Goal: Transaction & Acquisition: Download file/media

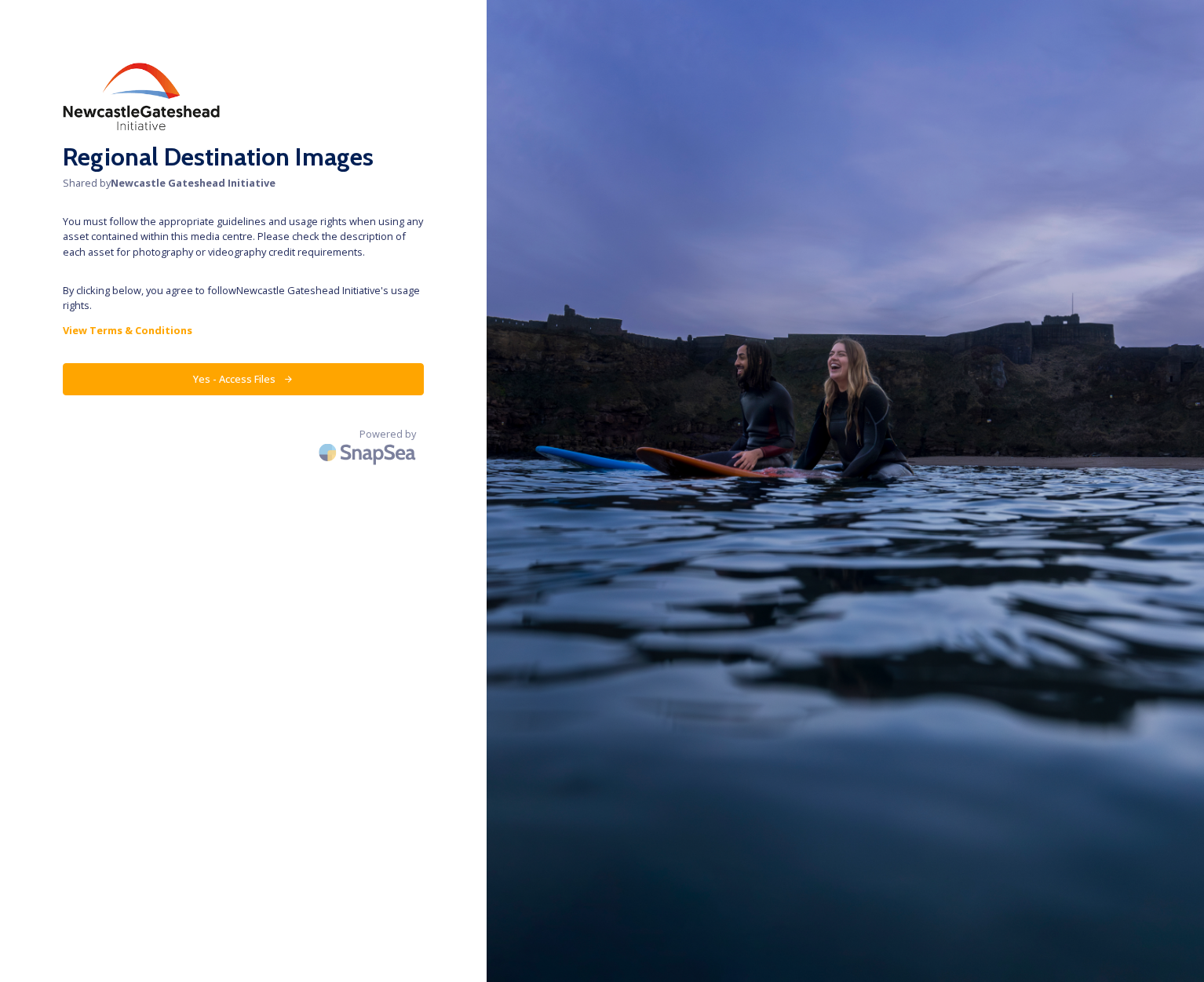
click at [243, 377] on button "Yes - Access Files" at bounding box center [243, 379] width 361 height 32
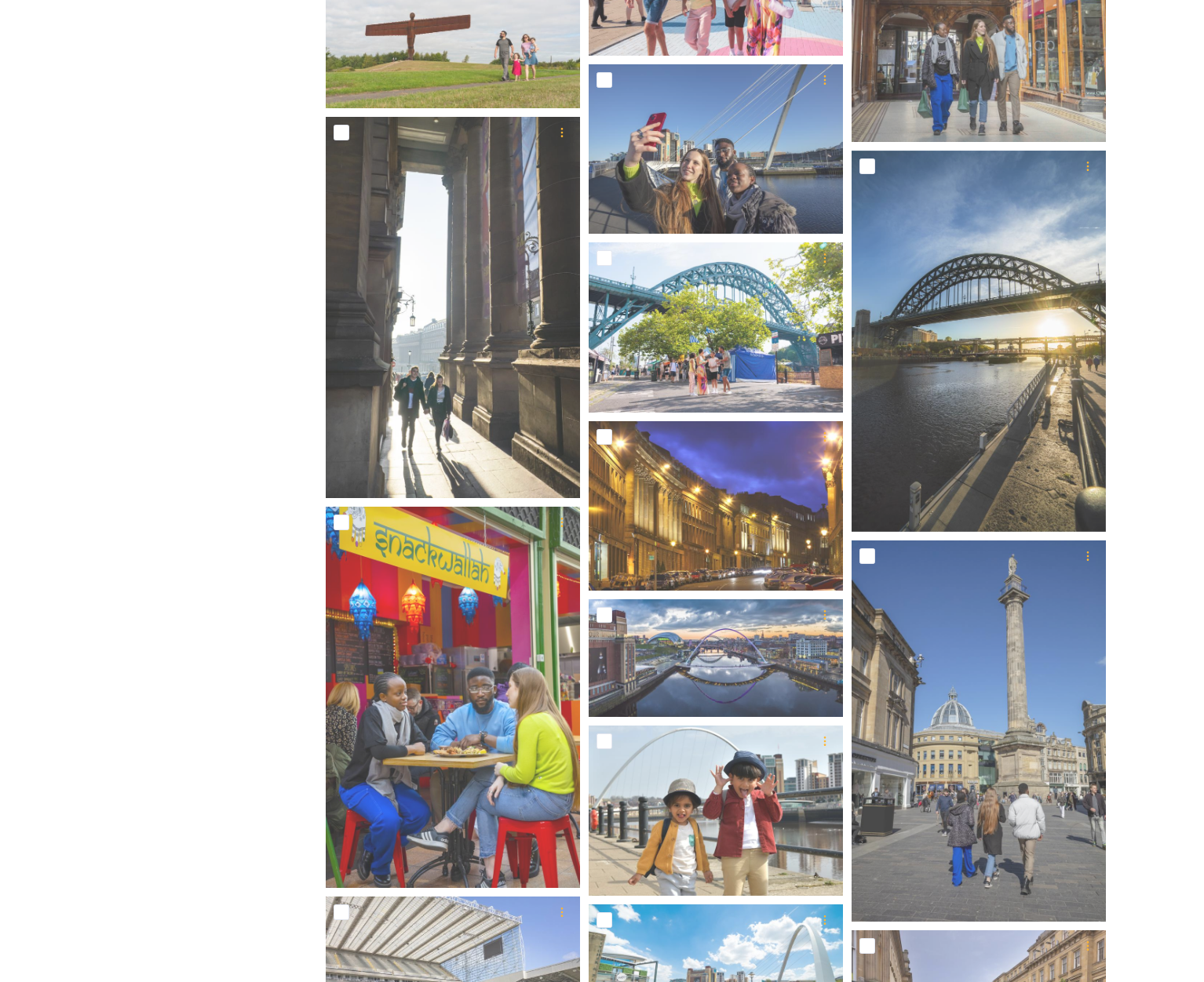
scroll to position [538, 0]
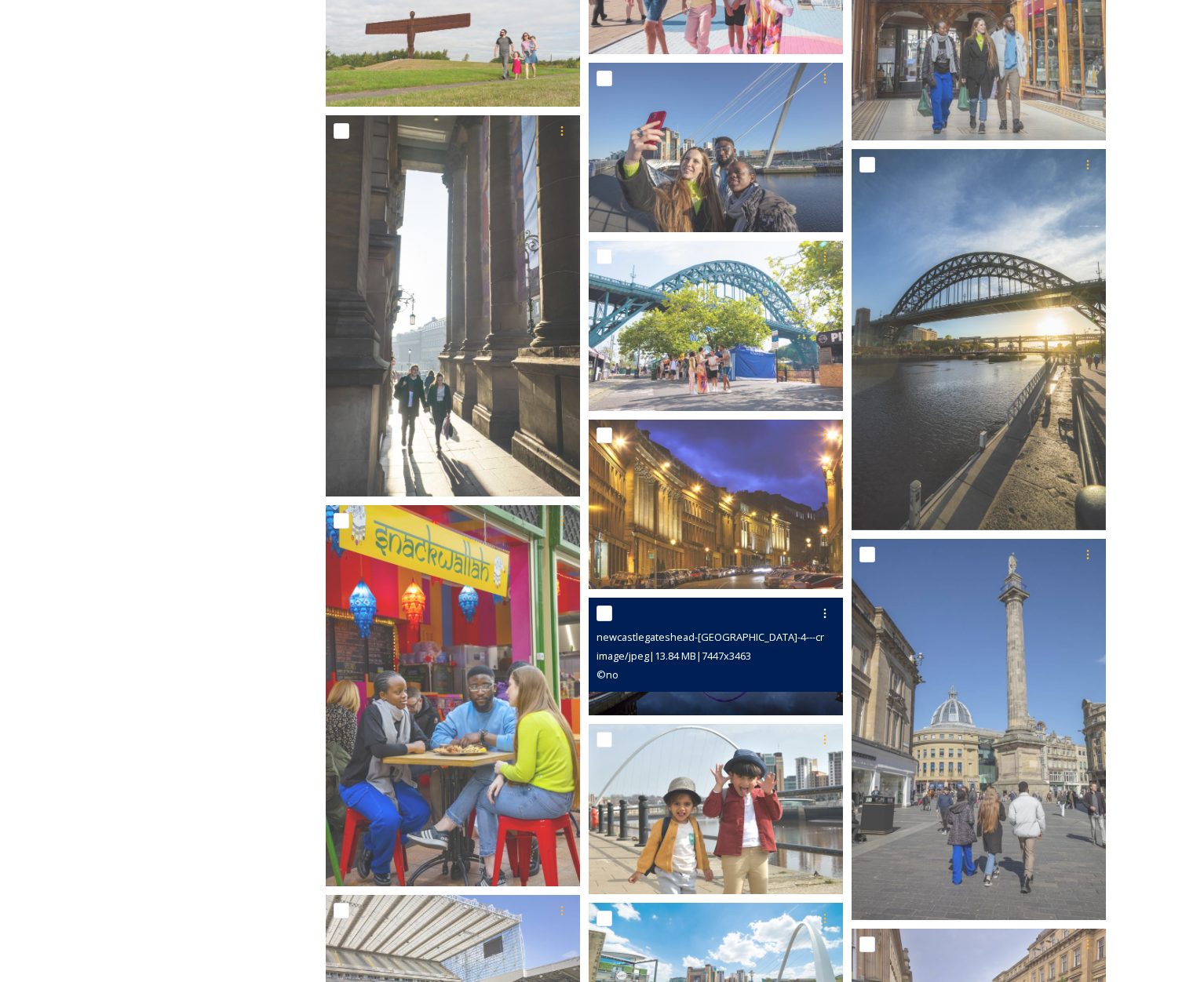
click at [707, 653] on span "image/jpeg | 13.84 MB | 7447 x 3463" at bounding box center [674, 656] width 155 height 14
click at [720, 707] on img at bounding box center [715, 657] width 254 height 119
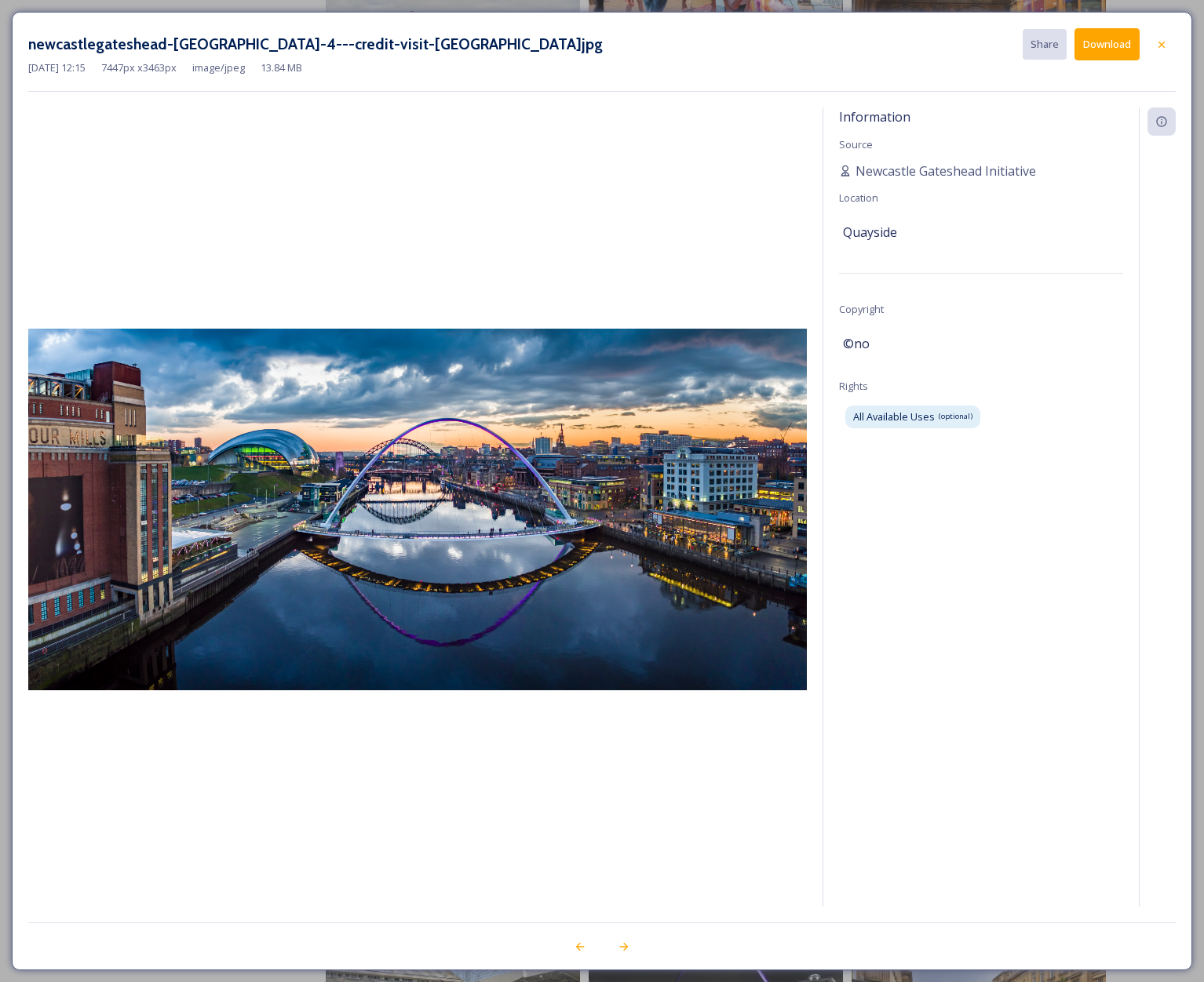
click at [1119, 30] on button "Download" at bounding box center [1108, 44] width 65 height 32
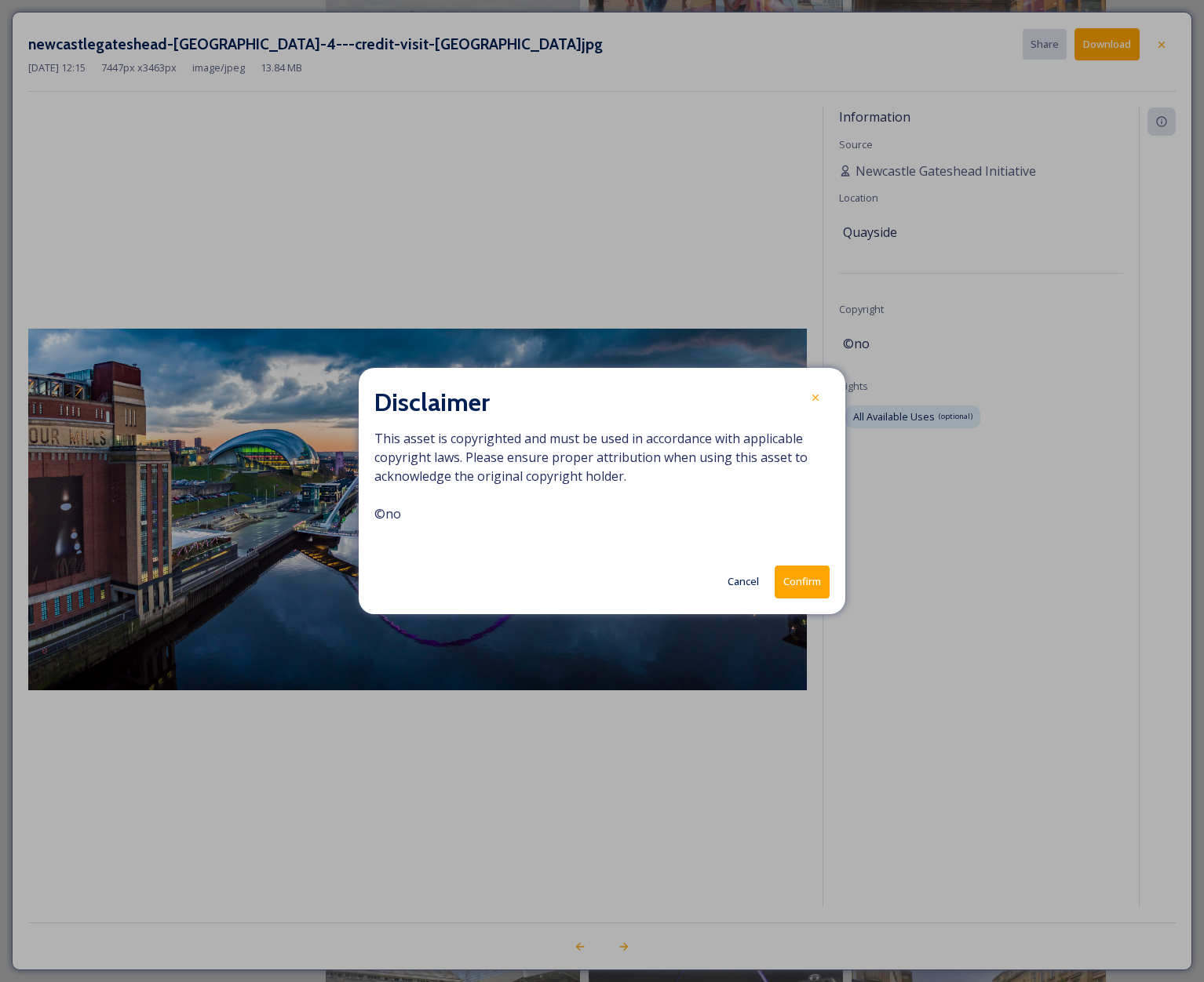
click at [805, 583] on button "Confirm" at bounding box center [802, 582] width 55 height 32
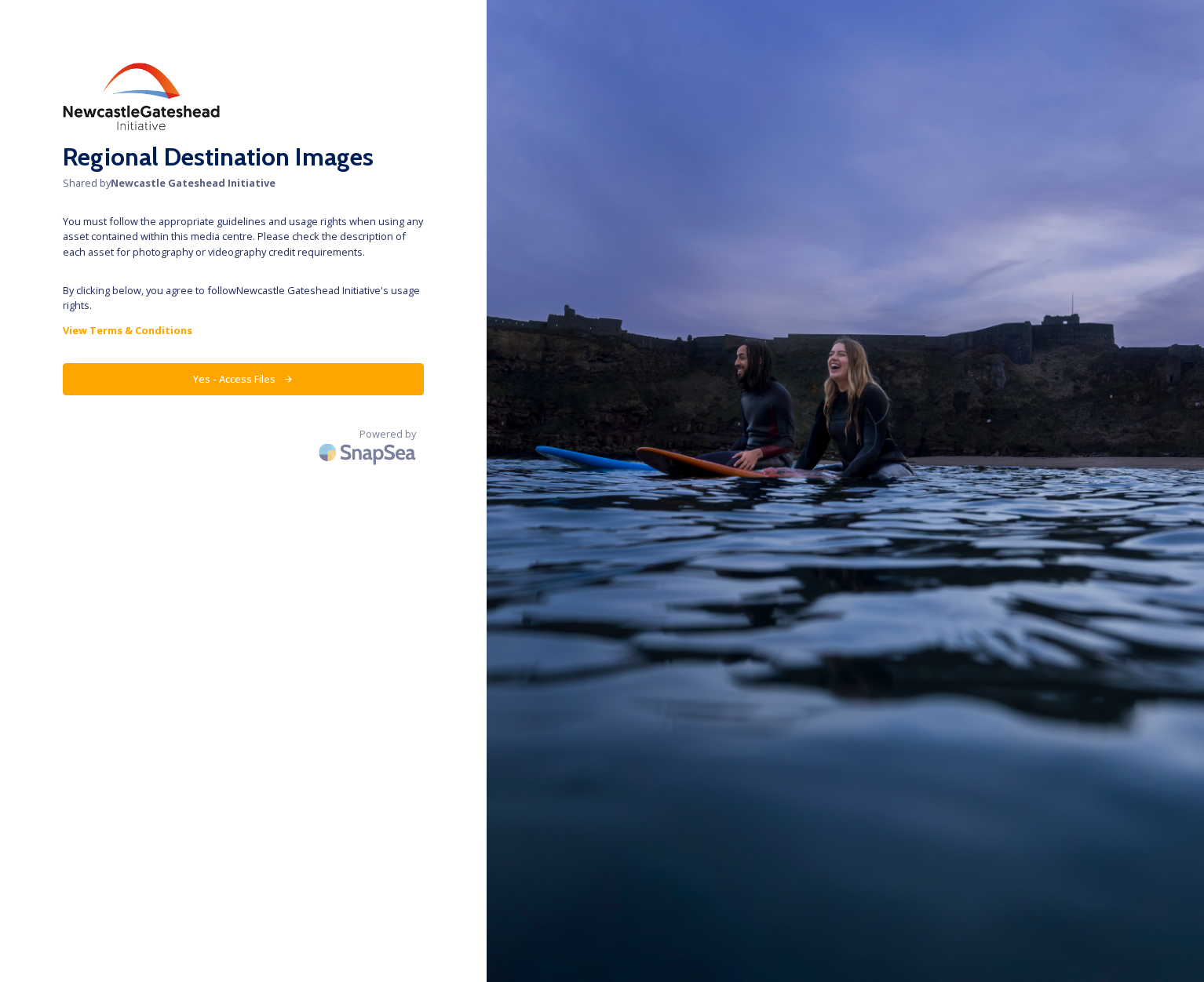
click at [232, 384] on button "Yes - Access Files" at bounding box center [243, 379] width 361 height 32
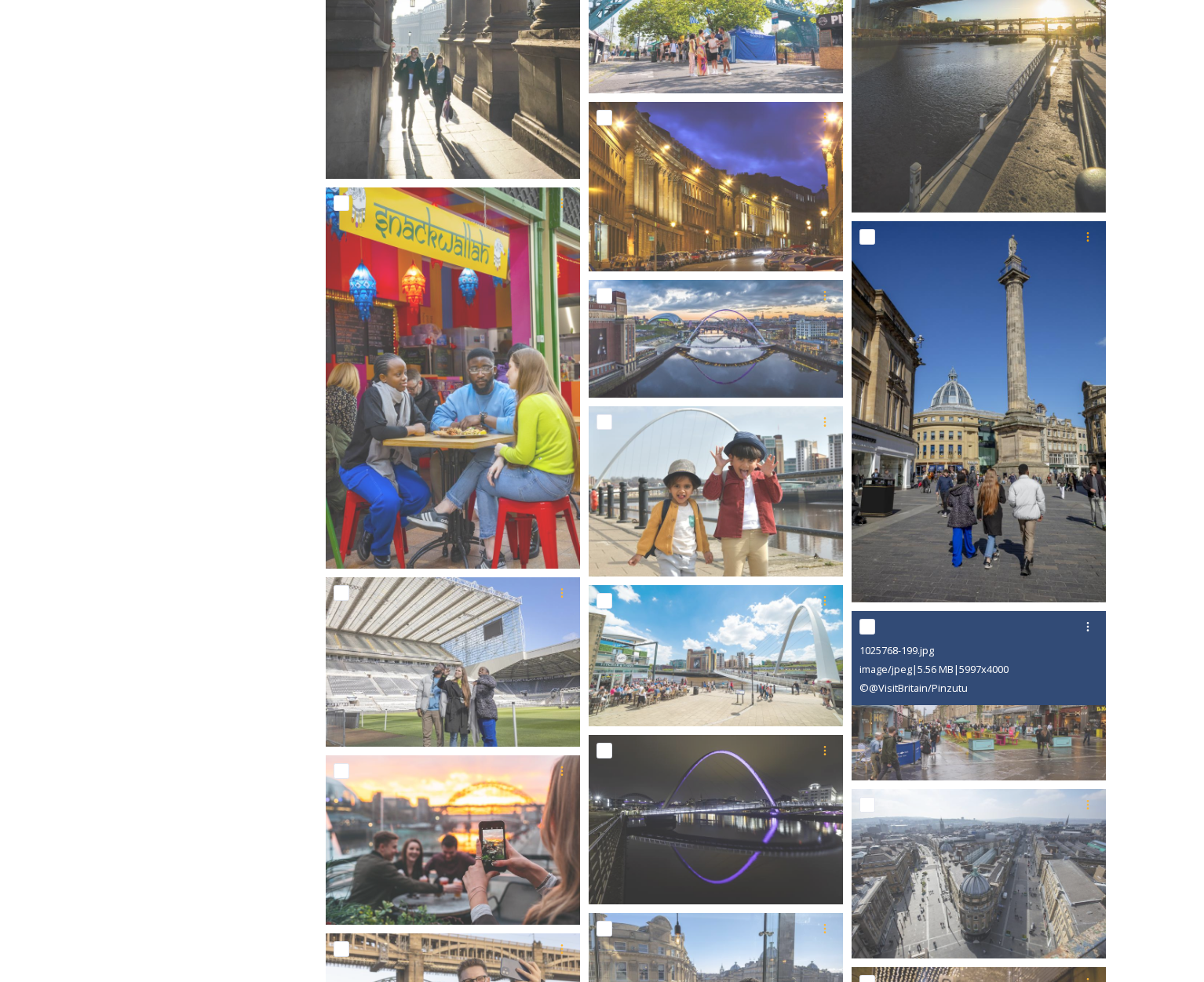
scroll to position [859, 0]
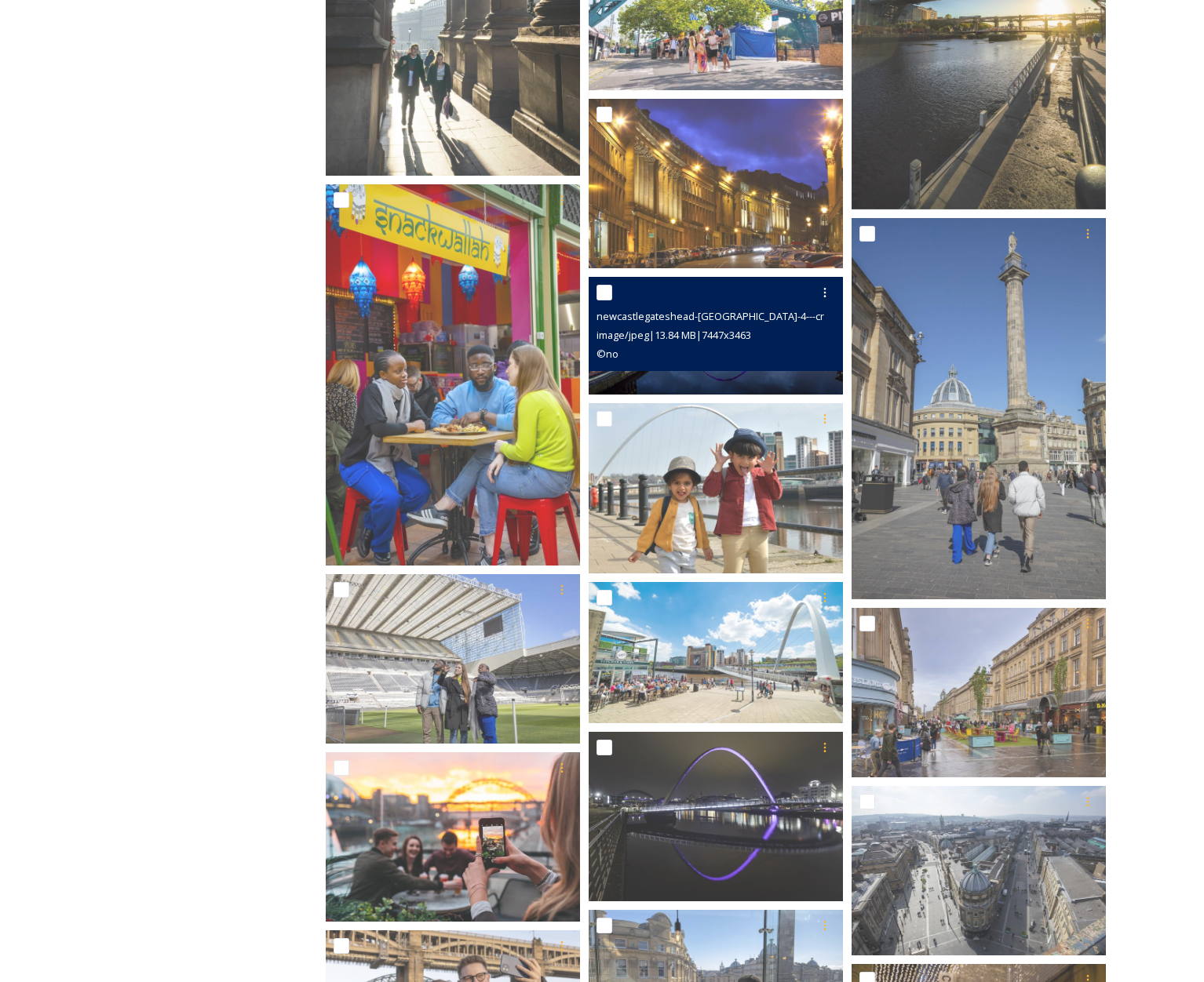
click at [607, 292] on input "checkbox" at bounding box center [604, 293] width 16 height 16
checkbox input "true"
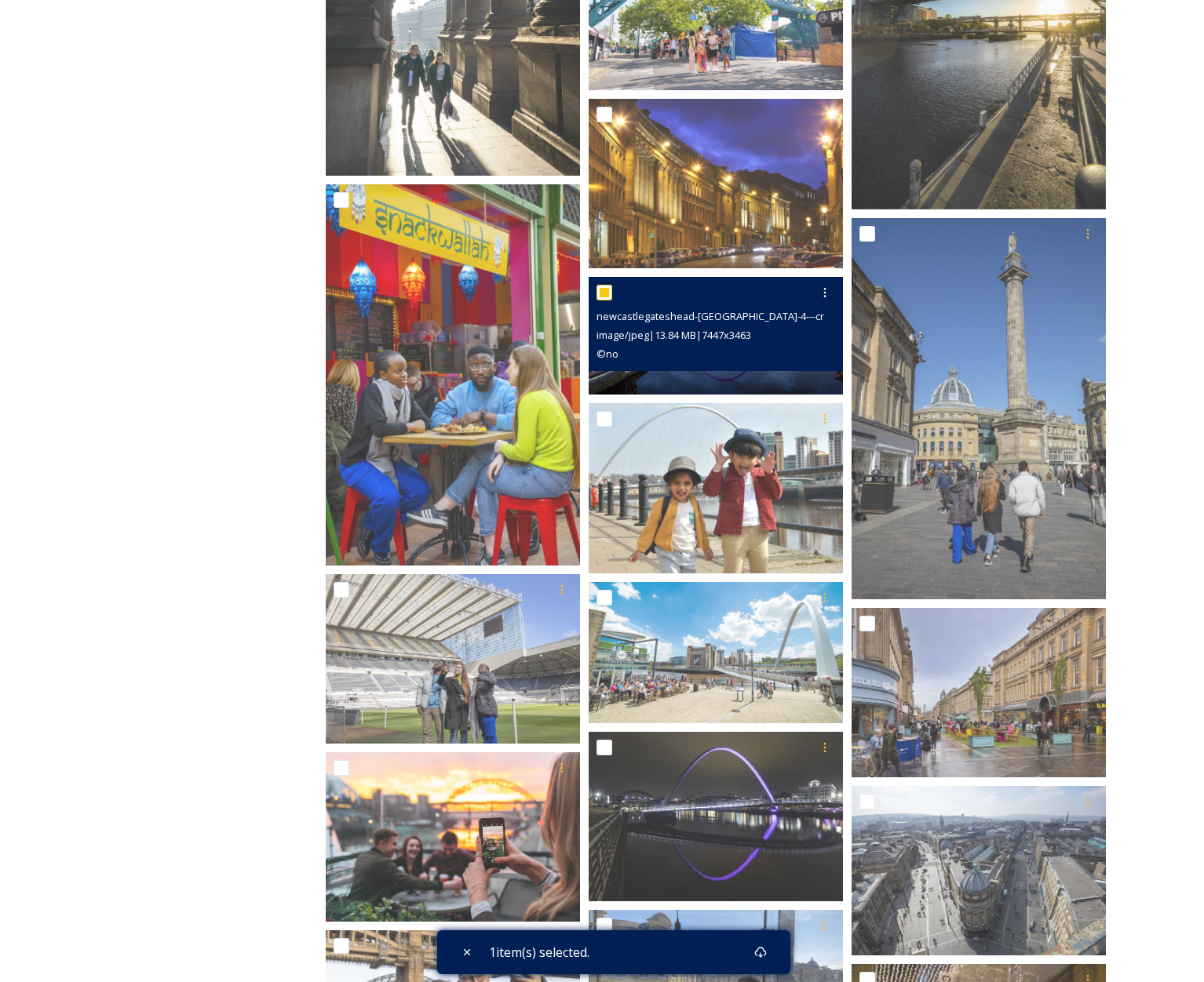
click at [718, 375] on img at bounding box center [715, 336] width 254 height 119
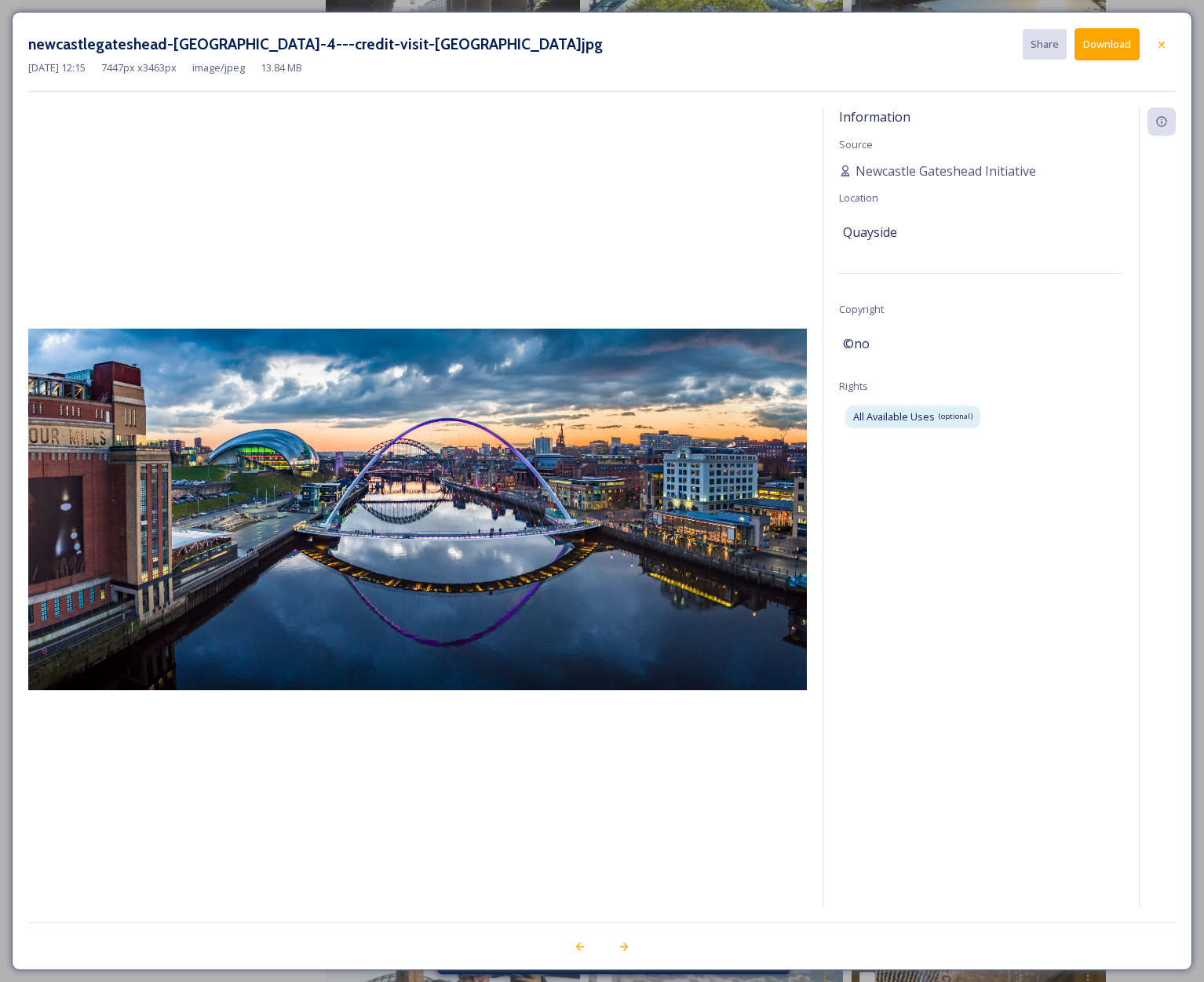
click at [1113, 39] on button "Download" at bounding box center [1108, 44] width 65 height 32
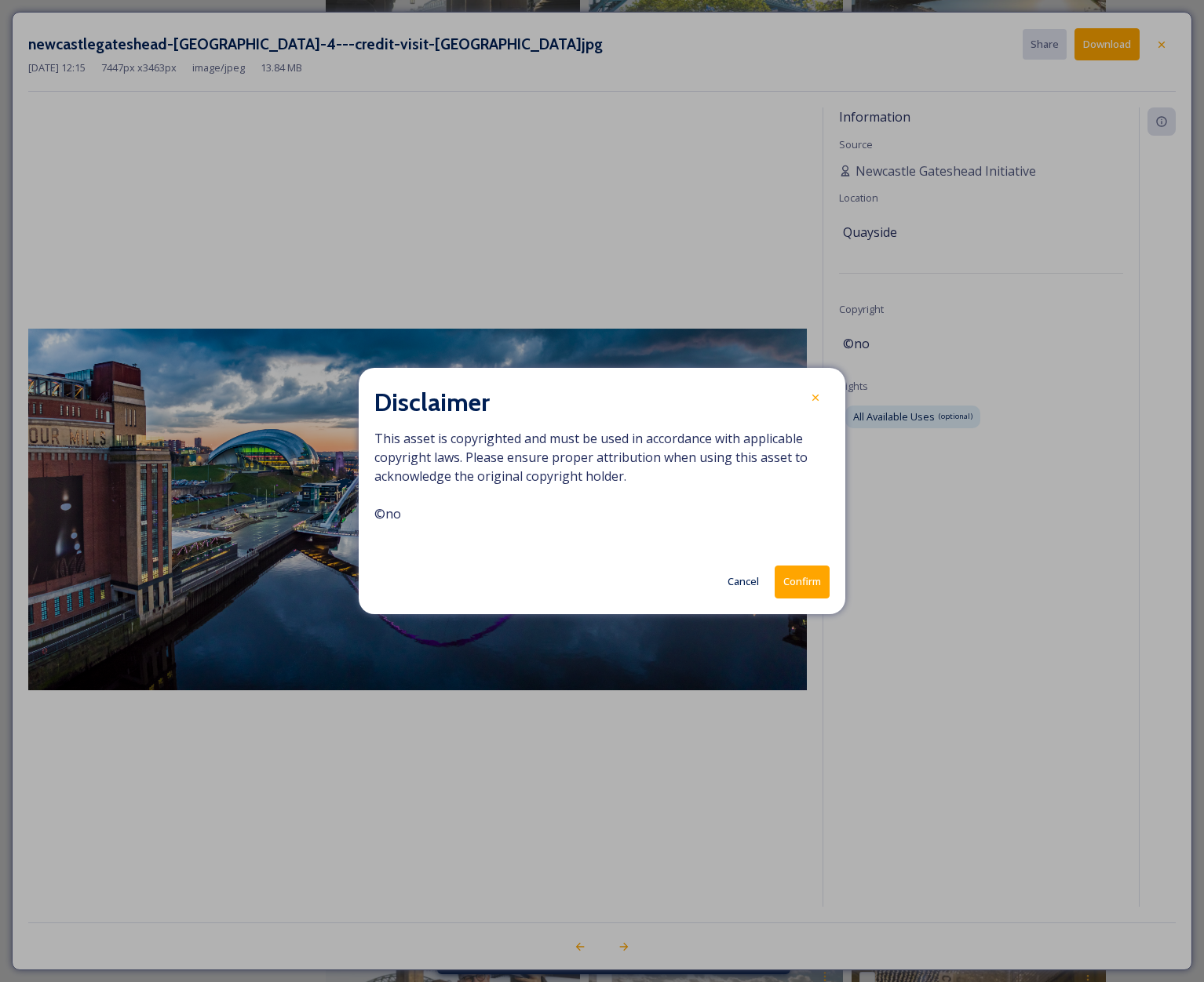
click at [806, 583] on button "Confirm" at bounding box center [802, 582] width 55 height 32
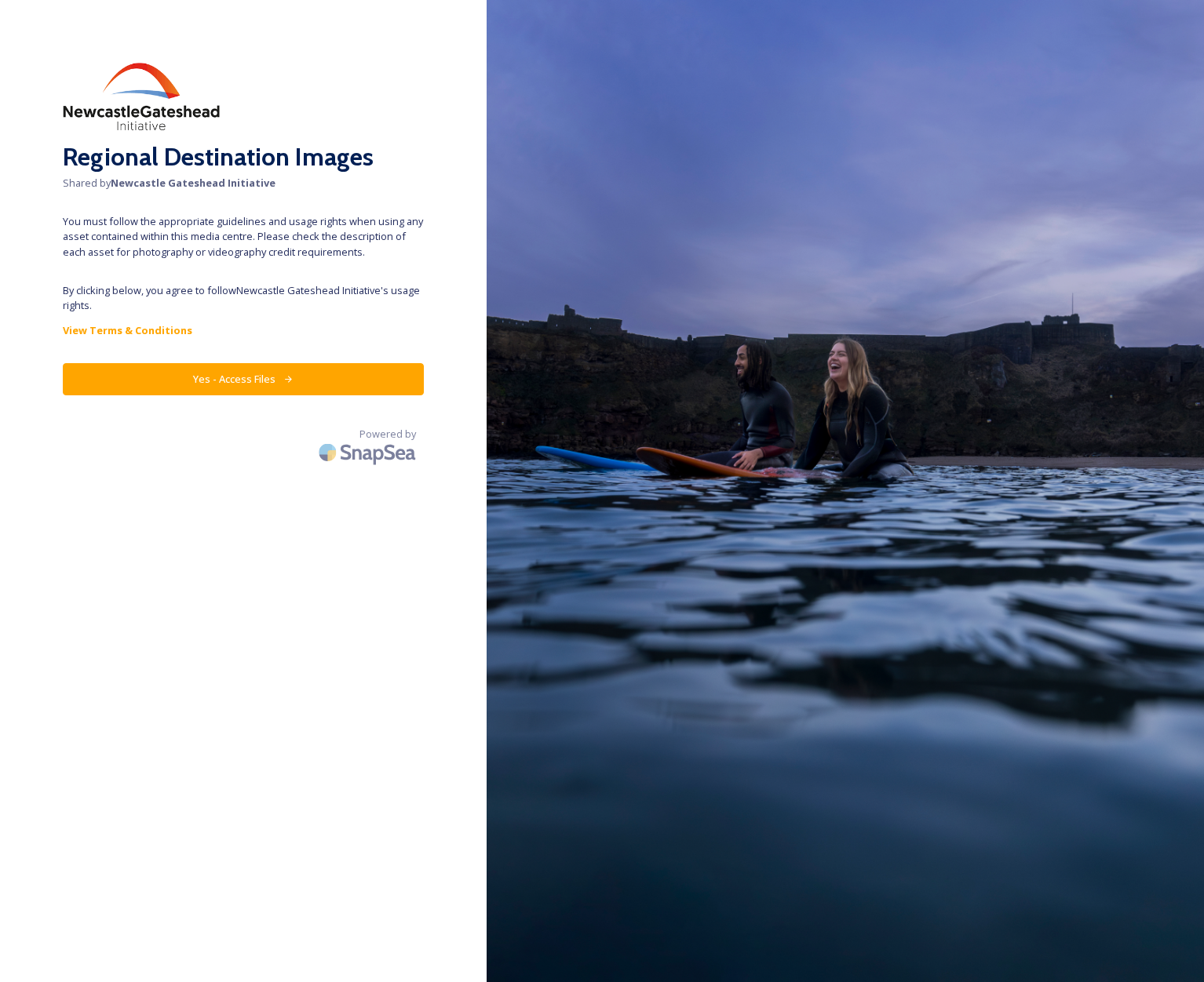
click at [234, 382] on button "Yes - Access Files" at bounding box center [243, 379] width 361 height 32
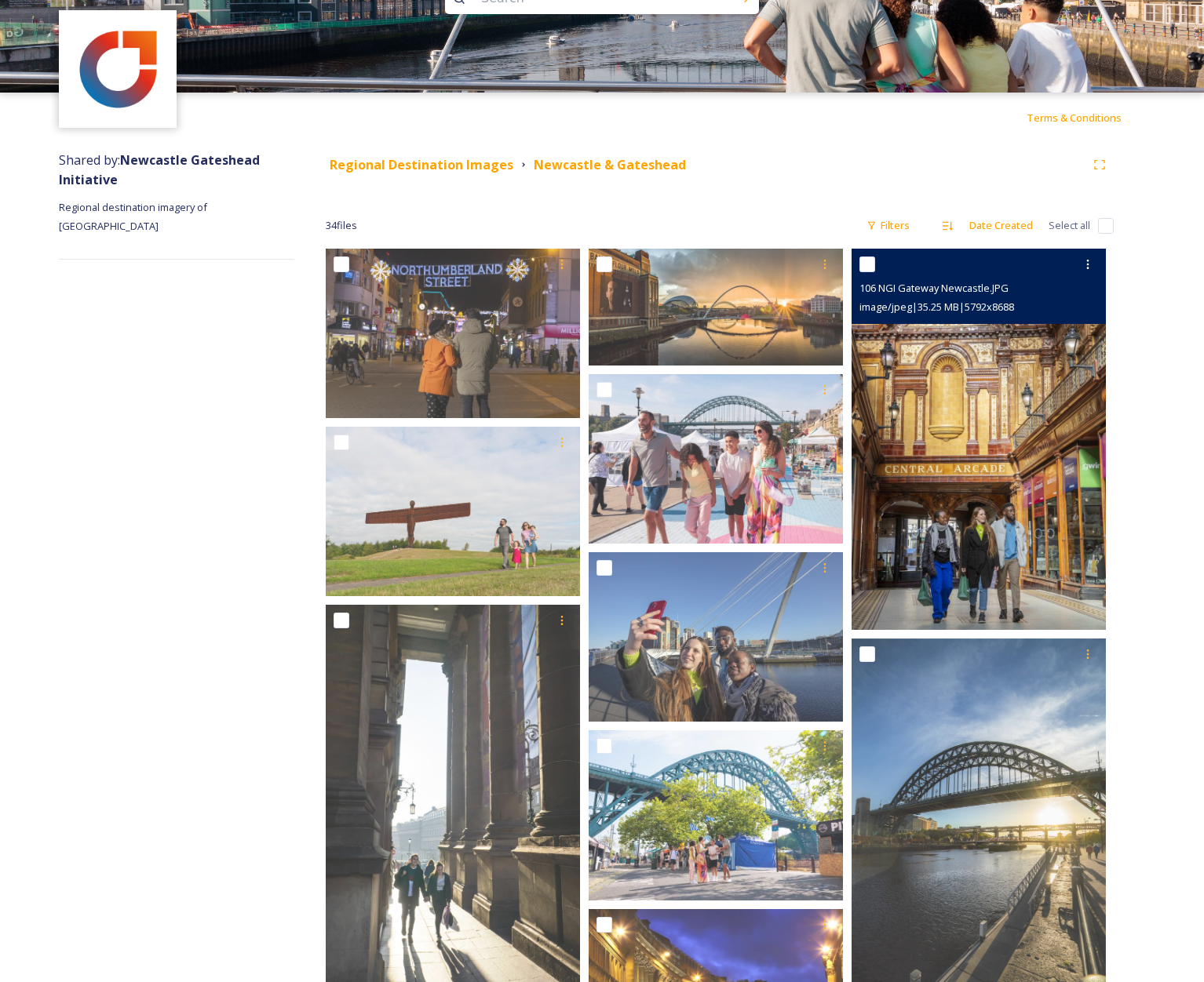
scroll to position [56, 0]
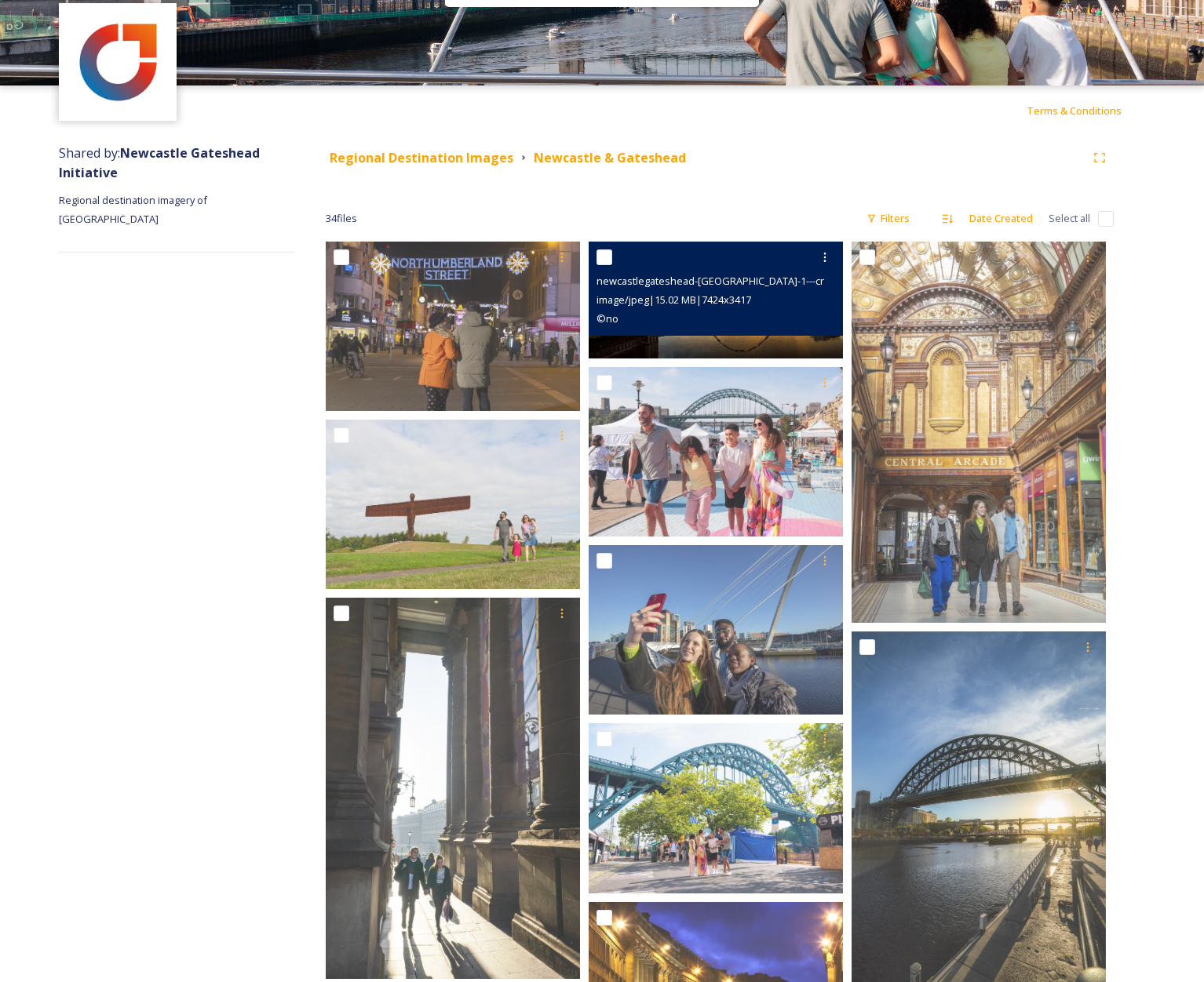
click at [693, 273] on div "newcastlegateshead-quayside-1---credit-visit-england_30914230342_o.jpg" at bounding box center [718, 281] width 242 height 19
click at [667, 344] on img at bounding box center [715, 300] width 254 height 117
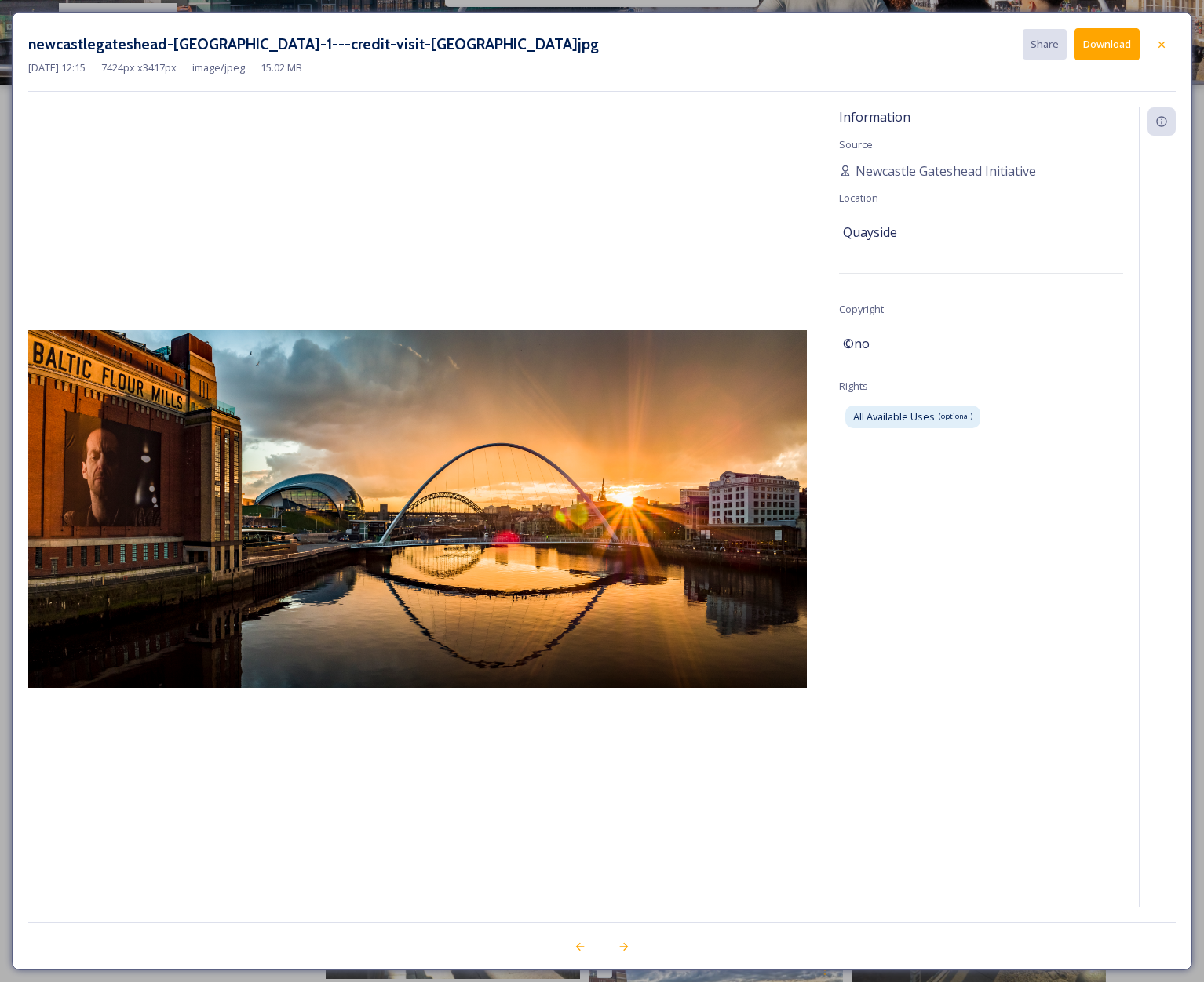
click at [1102, 44] on button "Download" at bounding box center [1108, 44] width 65 height 32
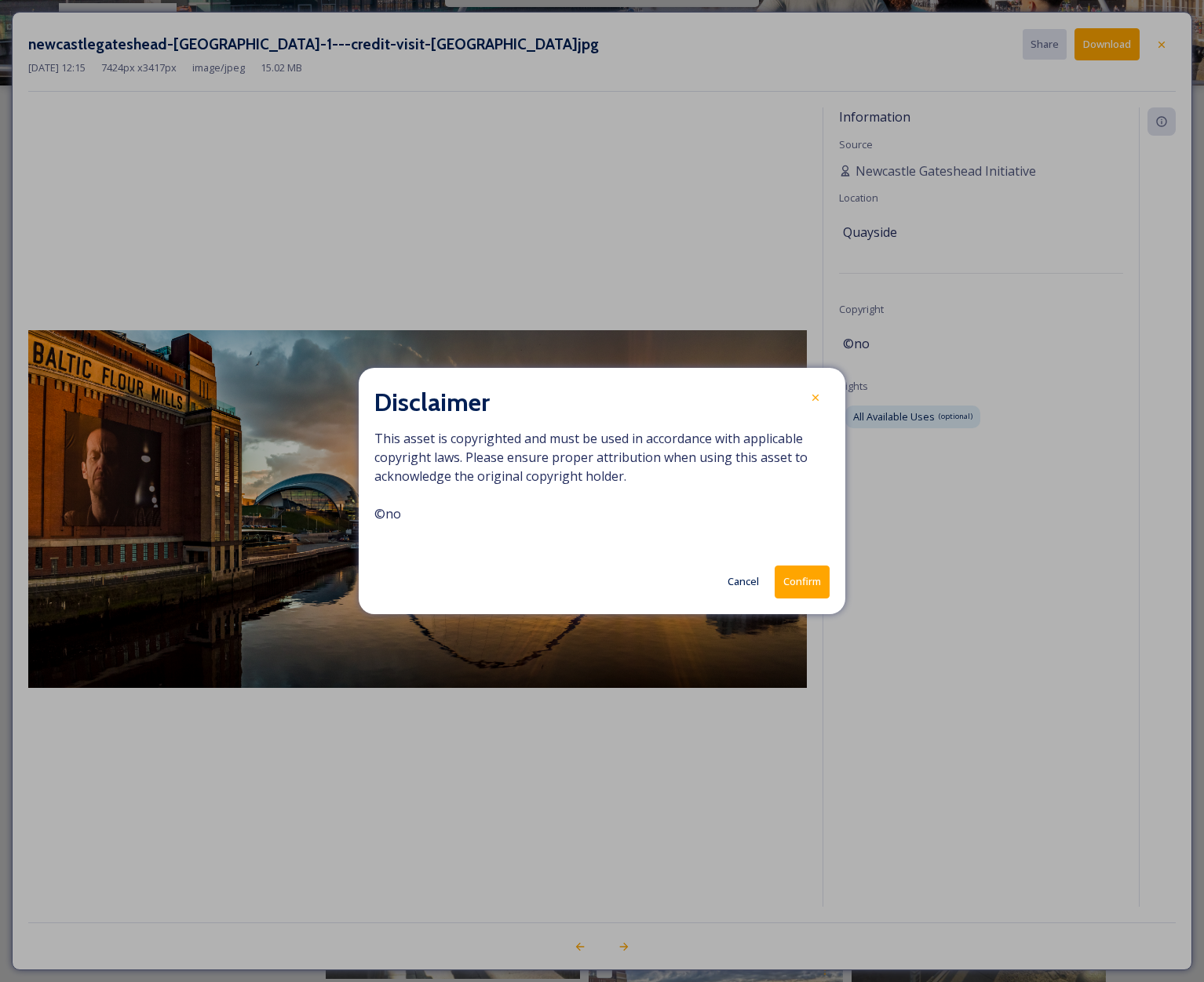
click at [816, 590] on button "Confirm" at bounding box center [802, 582] width 55 height 32
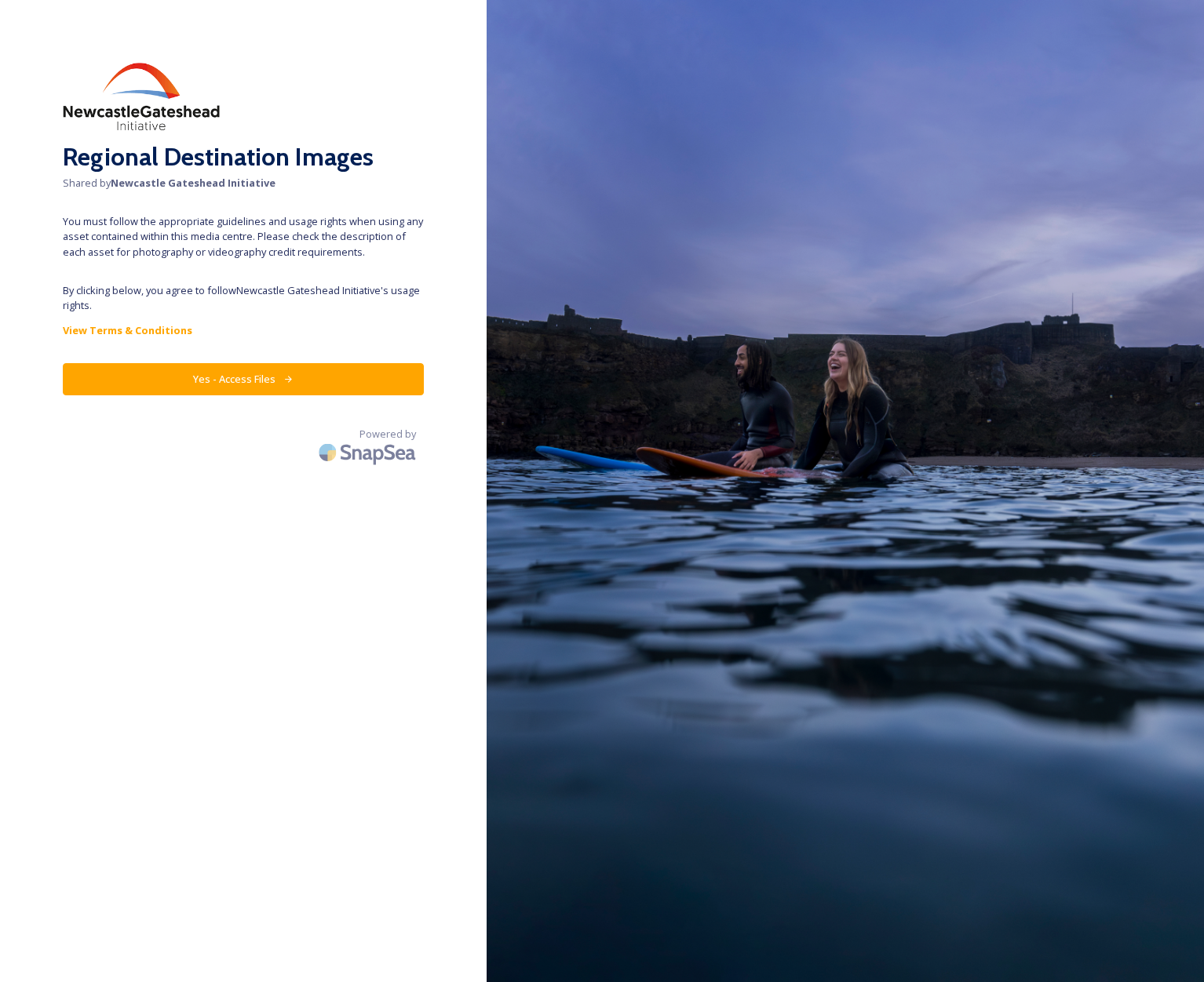
click at [285, 369] on button "Yes - Access Files" at bounding box center [243, 379] width 361 height 32
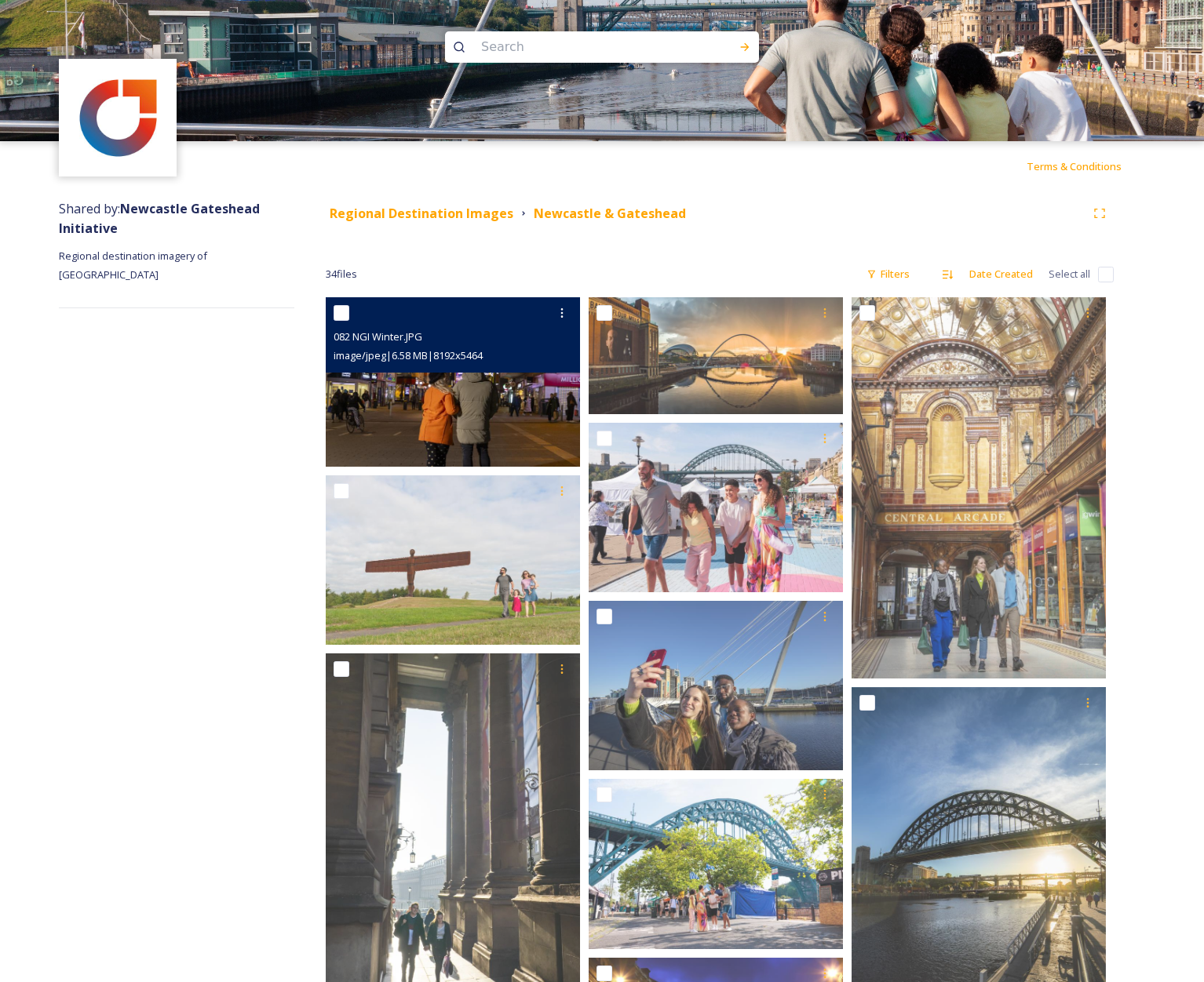
click at [414, 388] on img at bounding box center [453, 382] width 254 height 170
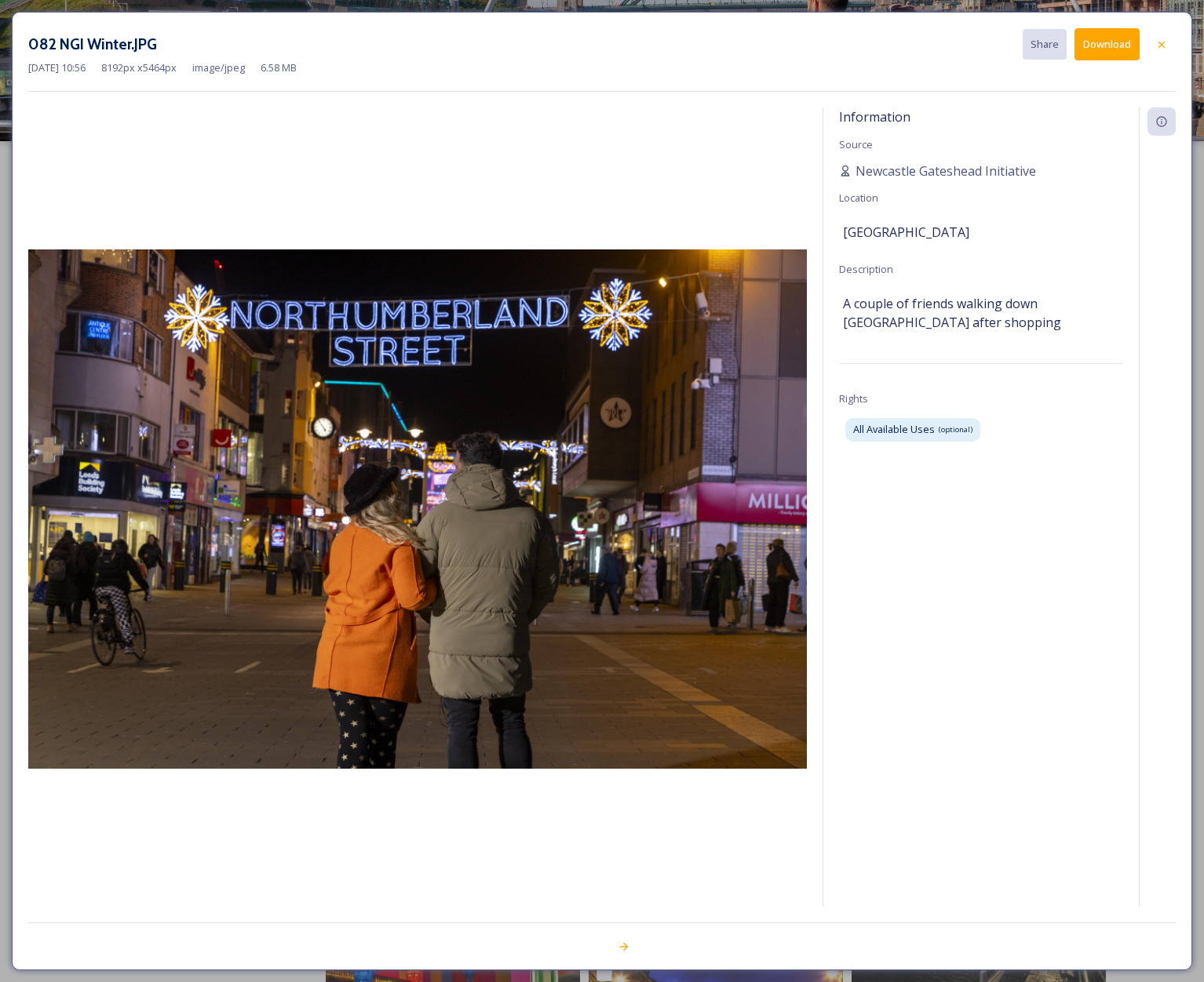
click at [1109, 44] on button "Download" at bounding box center [1108, 44] width 65 height 32
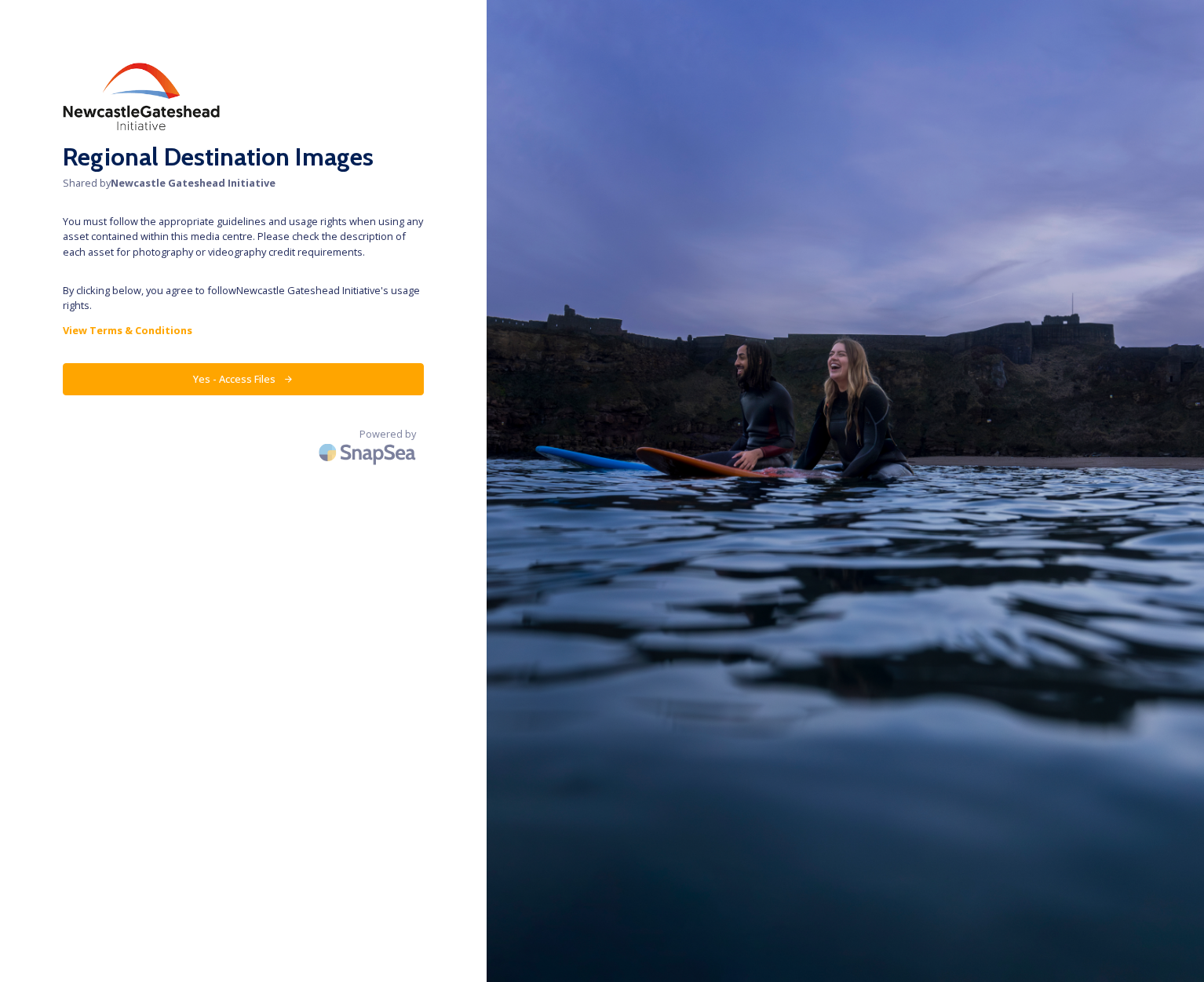
click at [243, 386] on button "Yes - Access Files" at bounding box center [243, 379] width 361 height 32
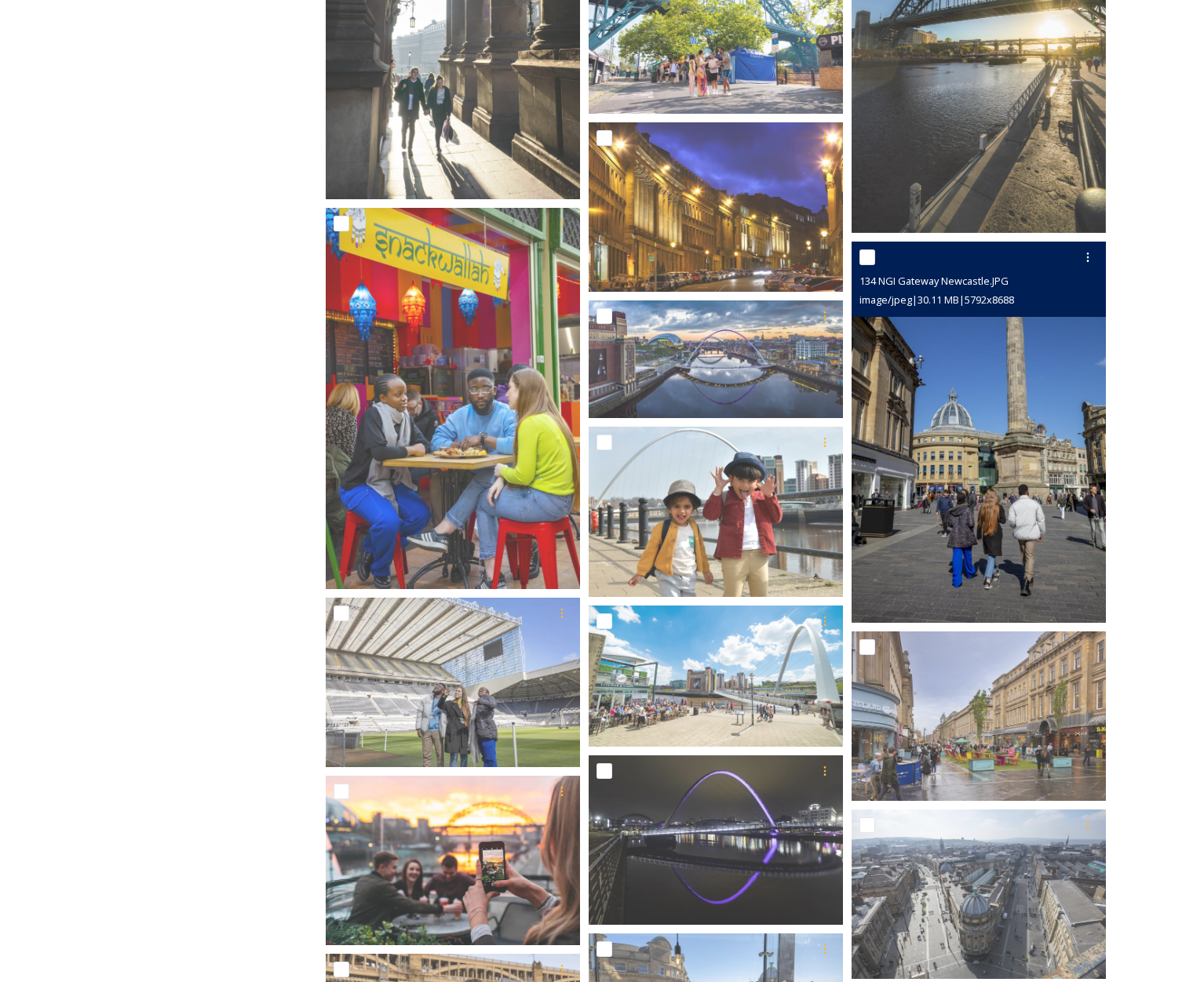
scroll to position [836, 0]
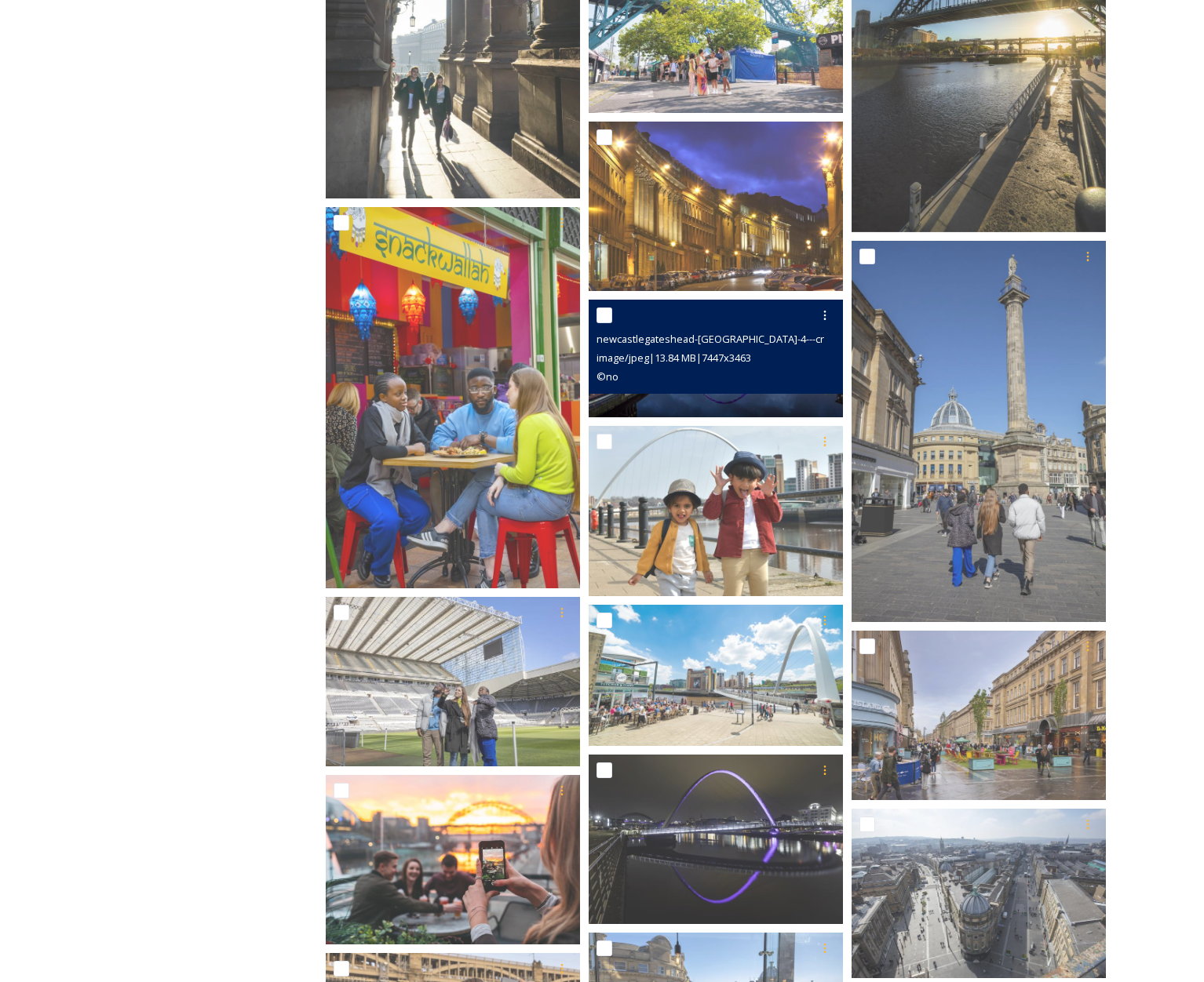
click at [605, 314] on input "checkbox" at bounding box center [604, 316] width 16 height 16
checkbox input "true"
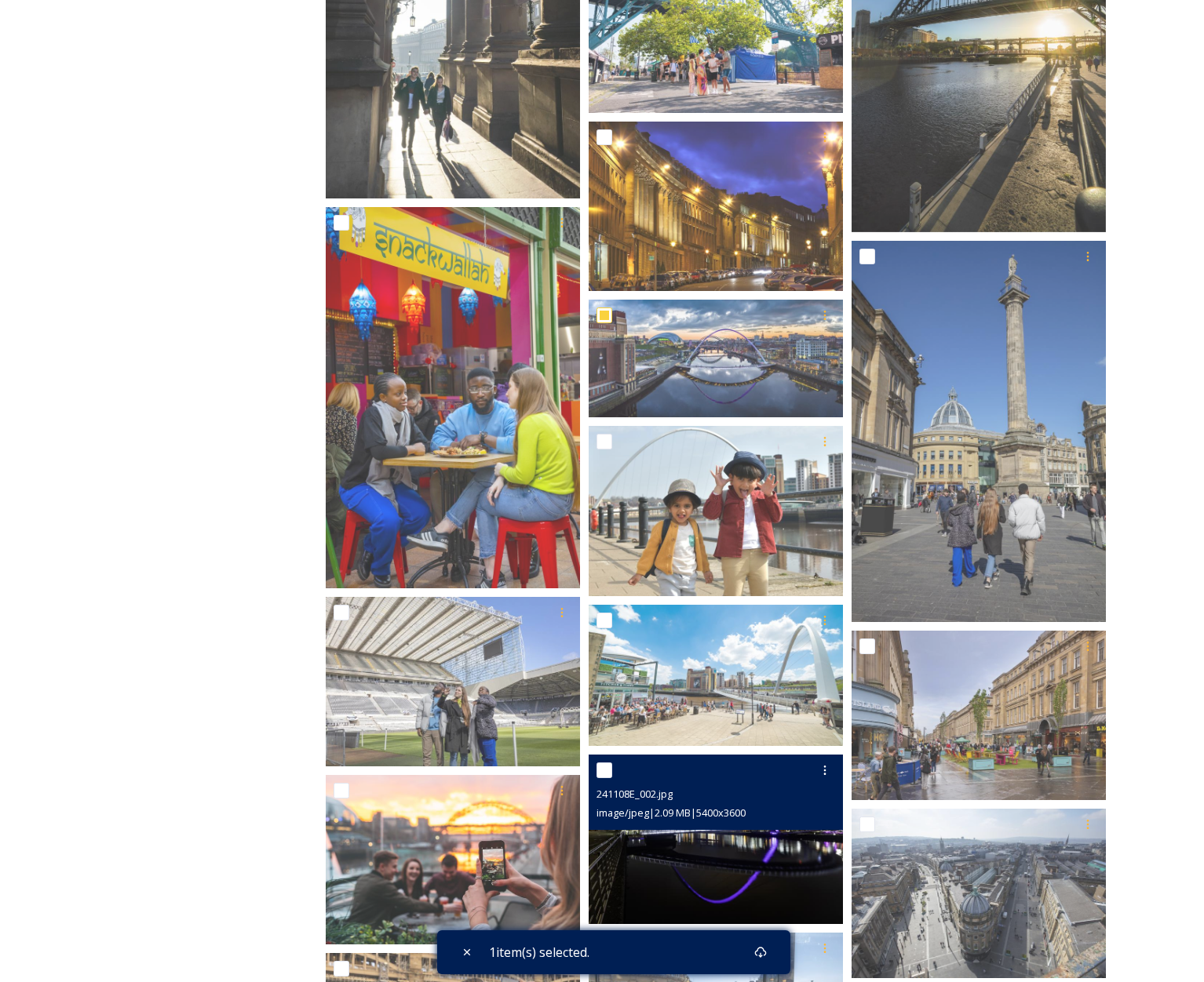
click at [607, 772] on input "checkbox" at bounding box center [604, 771] width 16 height 16
checkbox input "true"
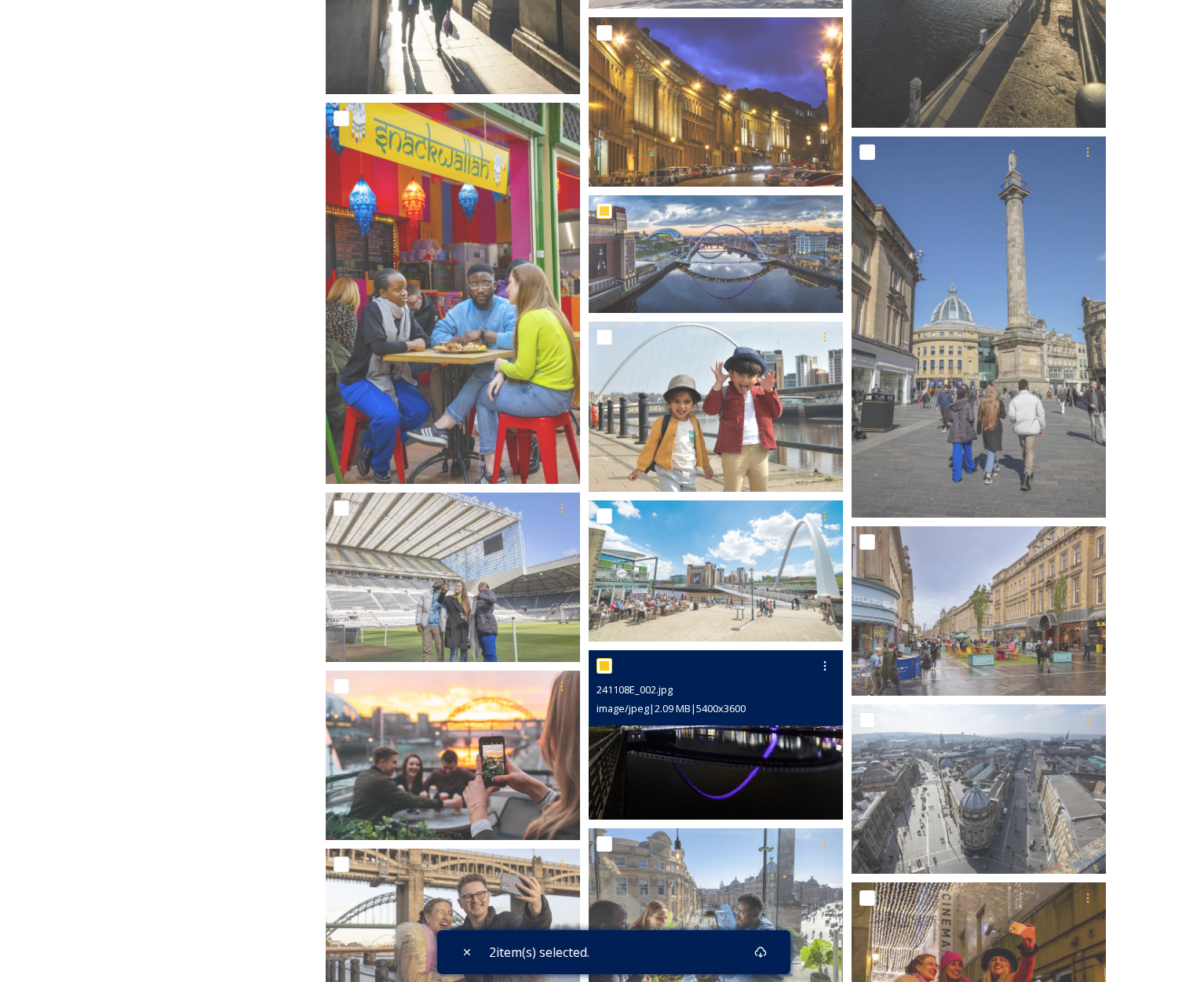
scroll to position [941, 1]
click at [746, 767] on img at bounding box center [715, 735] width 254 height 170
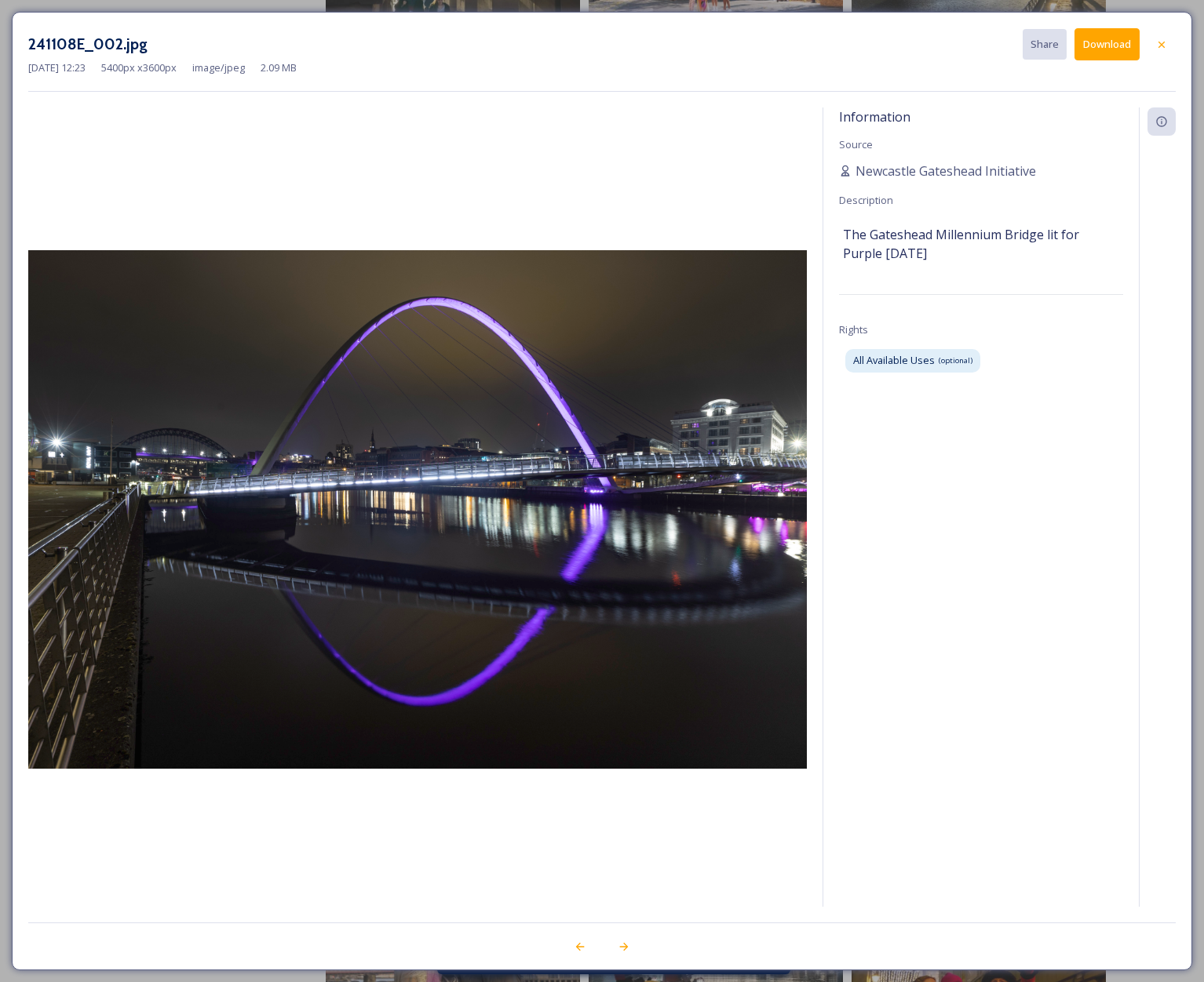
scroll to position [917, 0]
click at [1111, 42] on button "Download" at bounding box center [1108, 44] width 65 height 32
